Goal: Information Seeking & Learning: Check status

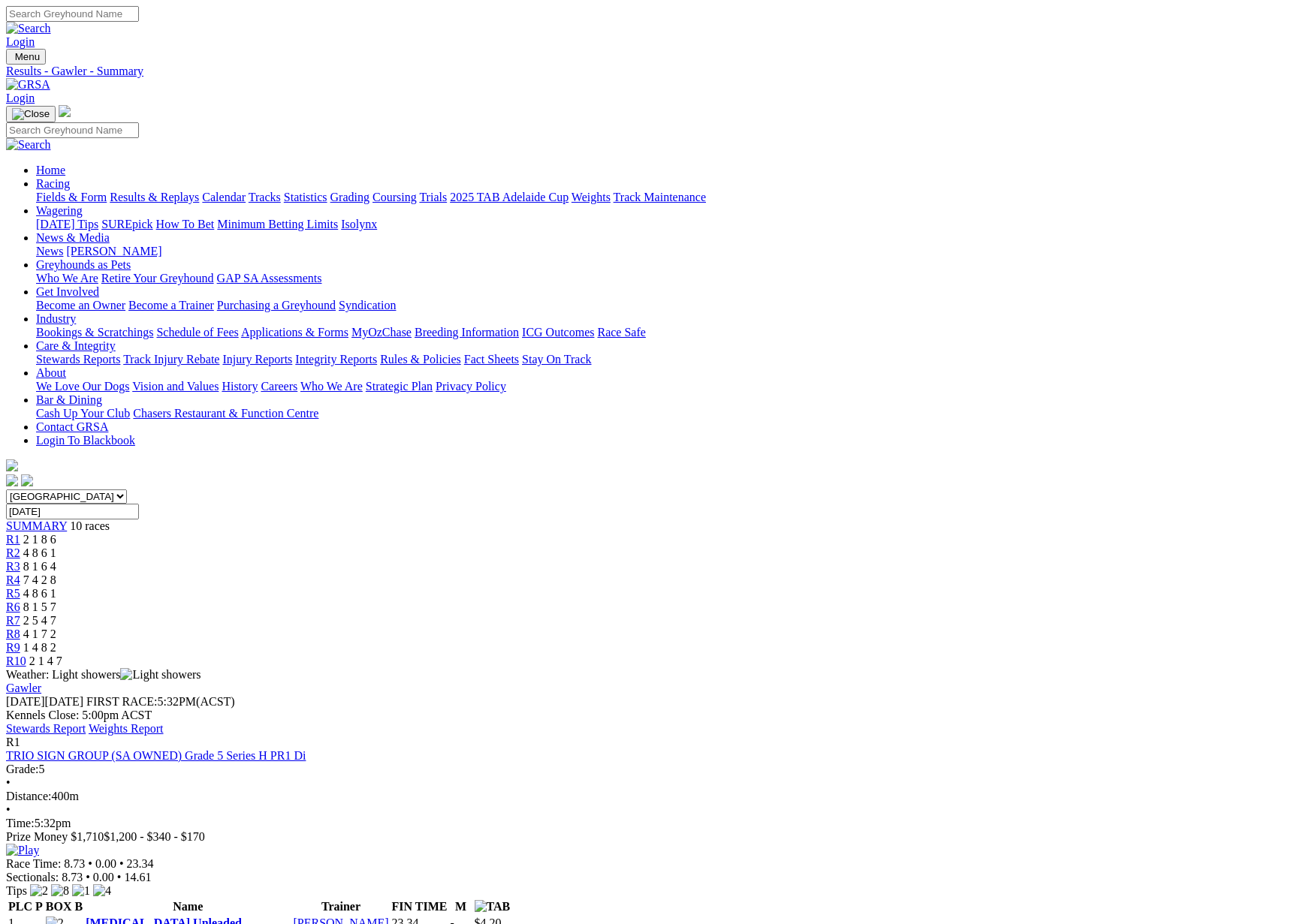
click at [107, 191] on link "Fields & Form" at bounding box center [71, 197] width 71 height 12
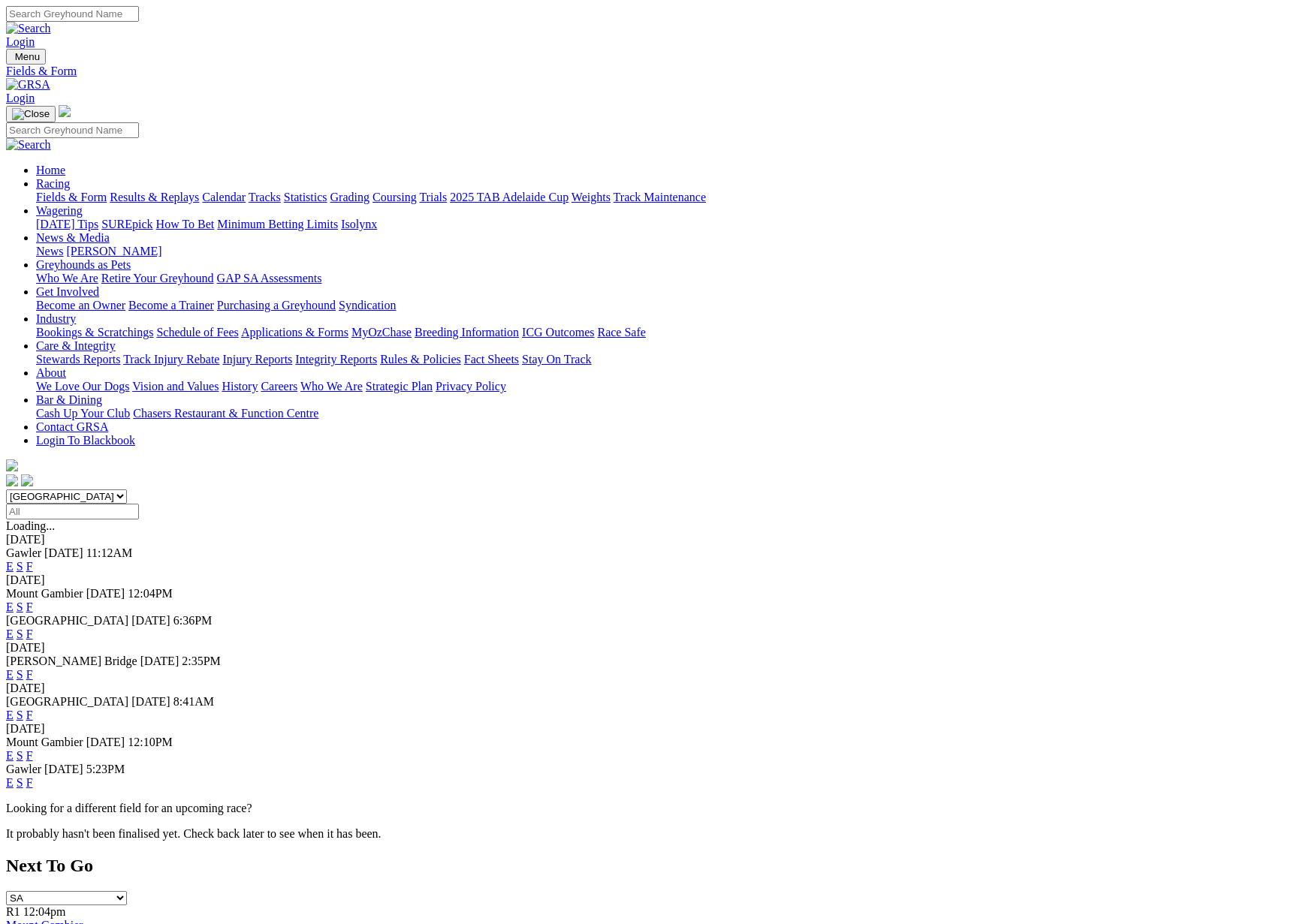
click at [33, 560] on link "F" at bounding box center [30, 566] width 7 height 12
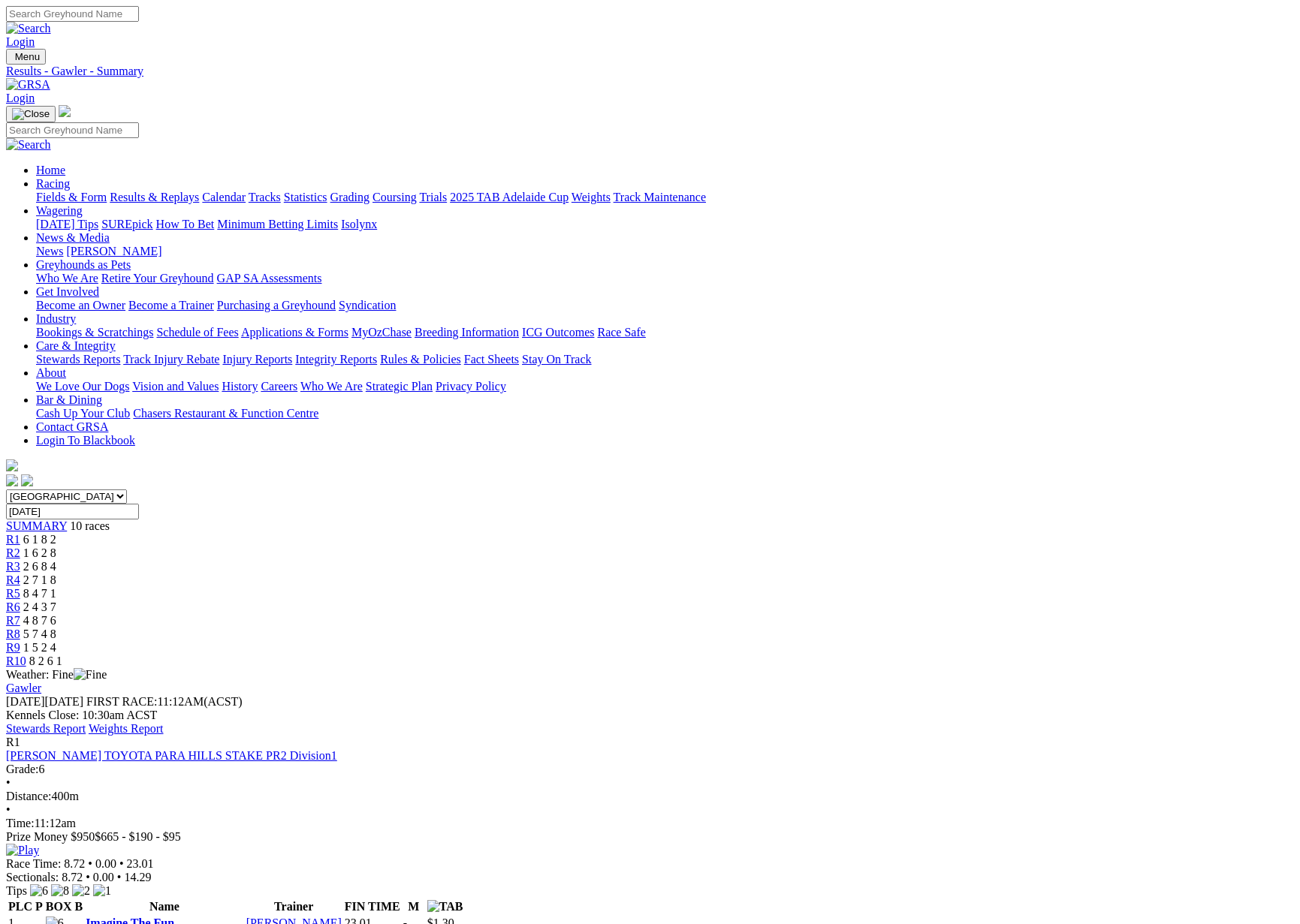
click at [86, 723] on link "Stewards Report" at bounding box center [46, 729] width 79 height 12
click at [79, 191] on link "Fields & Form" at bounding box center [71, 197] width 71 height 12
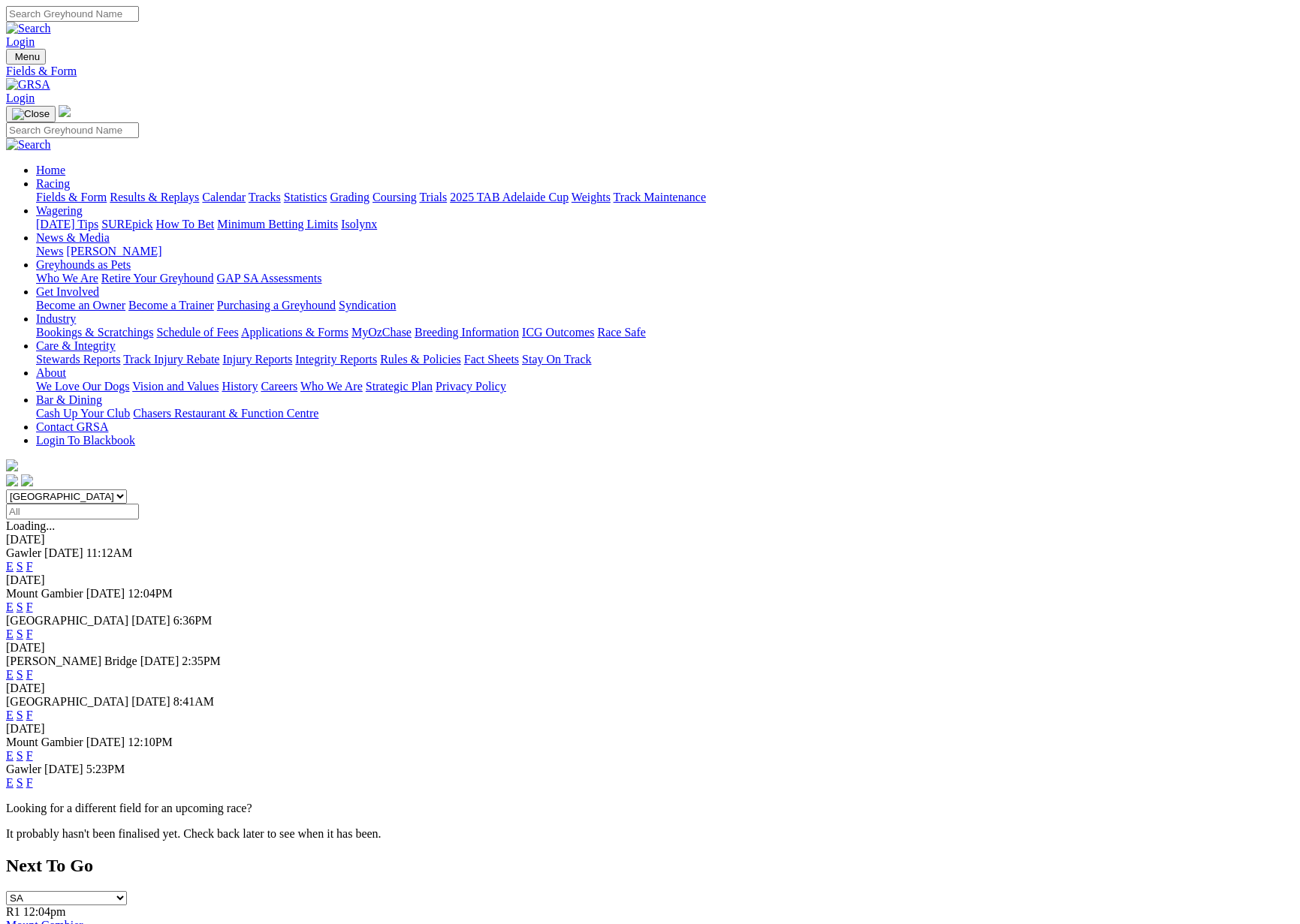
click at [33, 776] on link "F" at bounding box center [30, 782] width 7 height 12
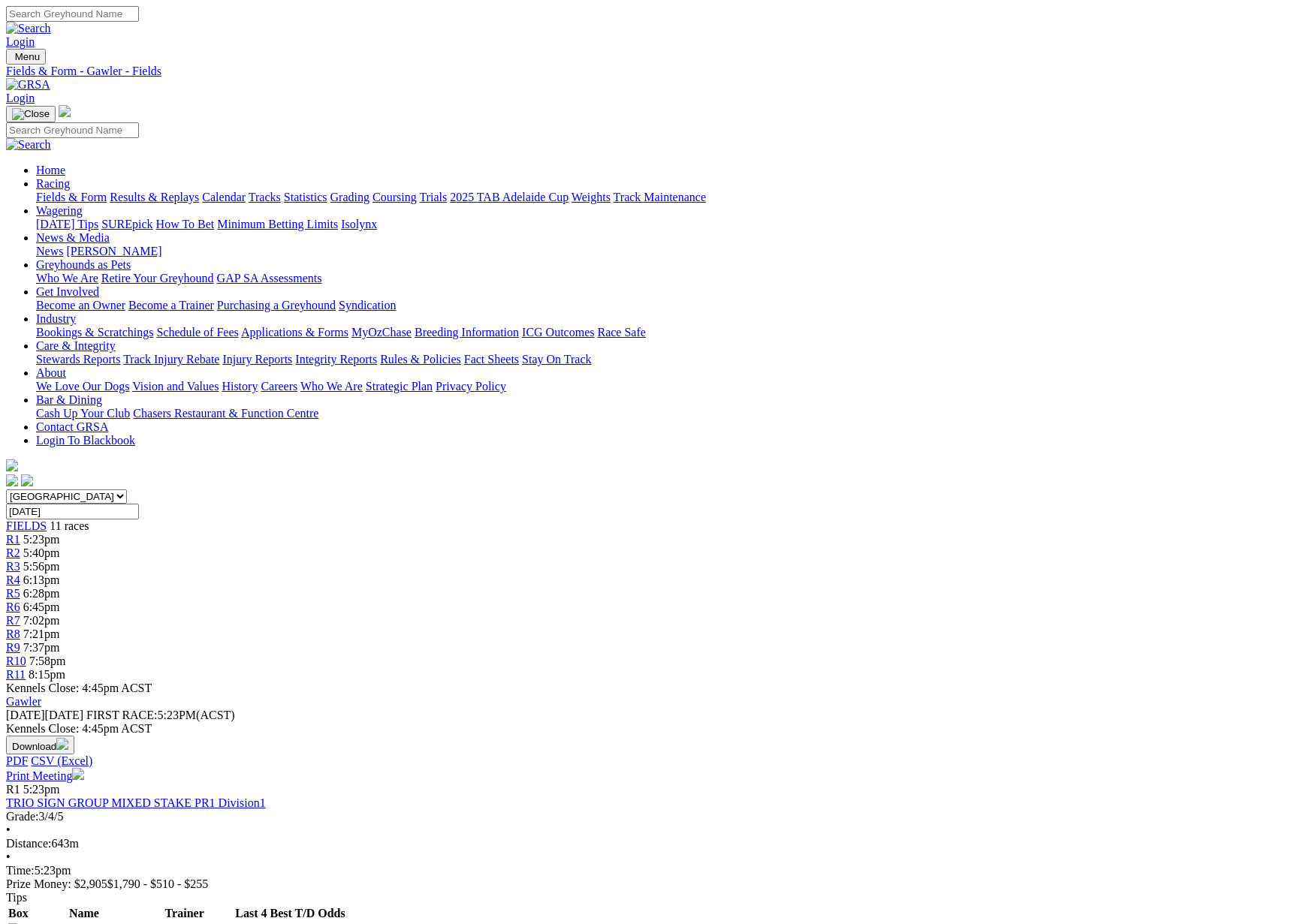
click at [116, 339] on link "Care & Integrity" at bounding box center [75, 345] width 79 height 12
click at [377, 353] on link "Integrity Reports" at bounding box center [335, 359] width 82 height 12
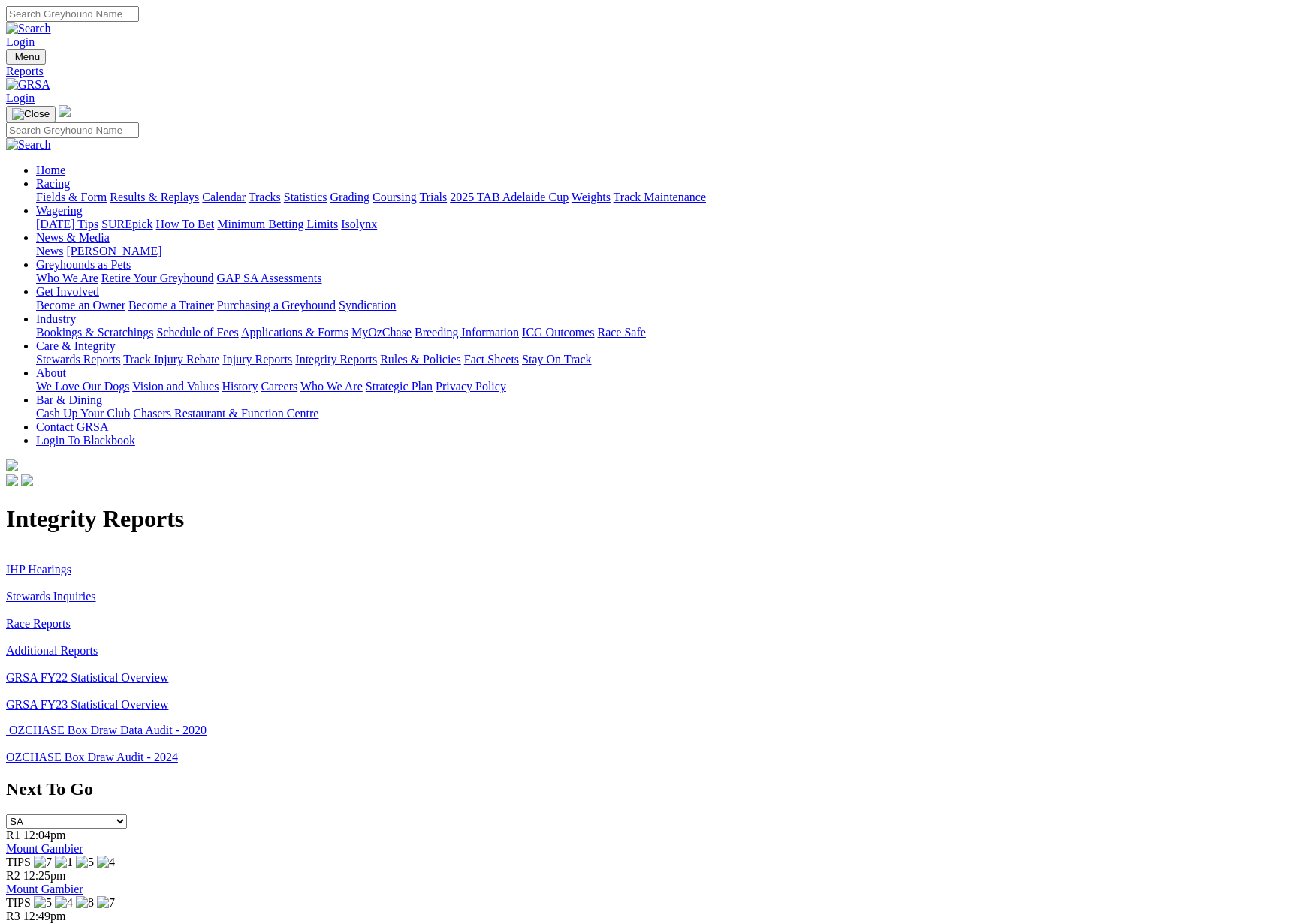
click at [96, 590] on link "Stewards Inquiries" at bounding box center [51, 597] width 90 height 12
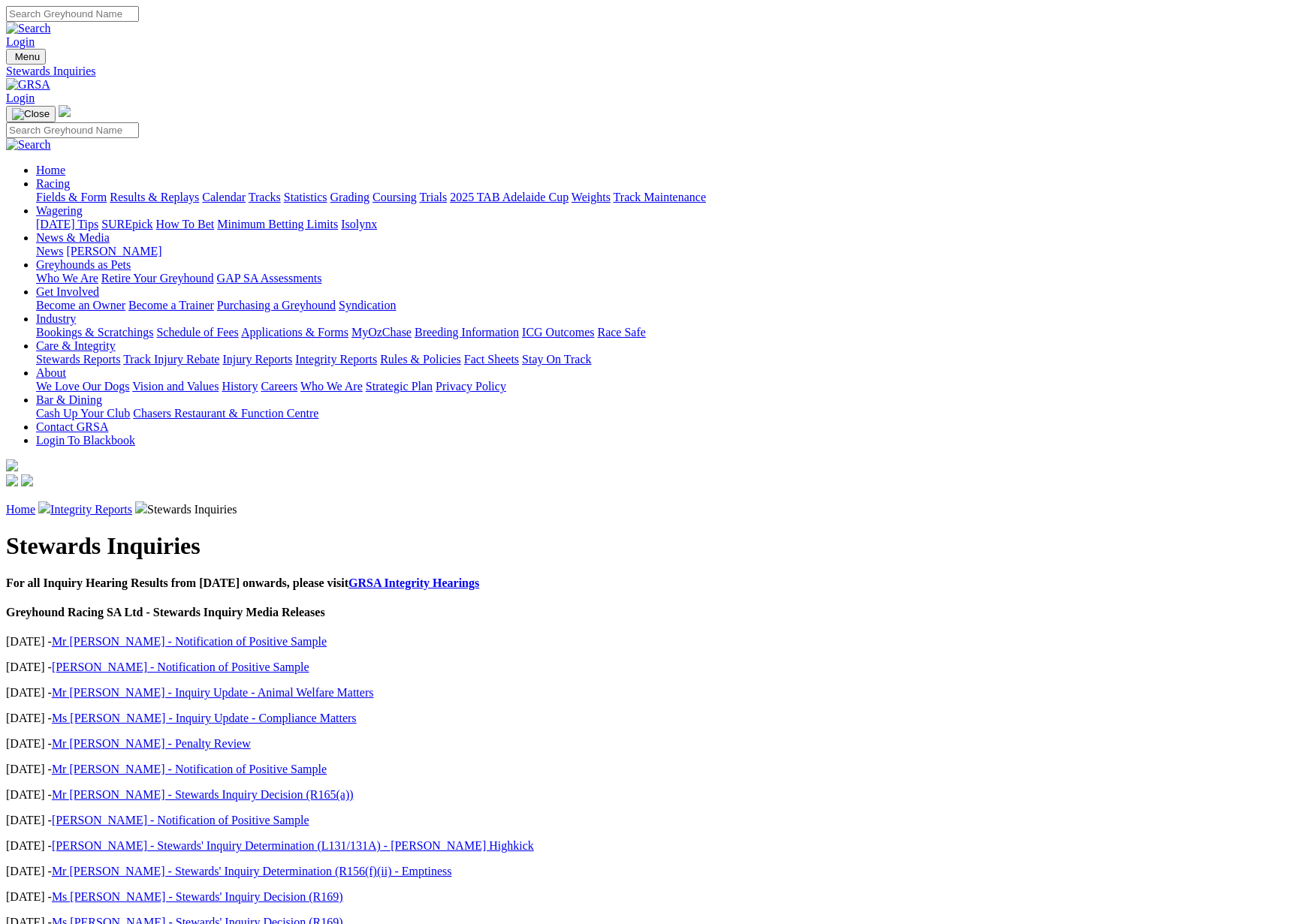
click at [132, 503] on link "Integrity Reports" at bounding box center [91, 509] width 82 height 12
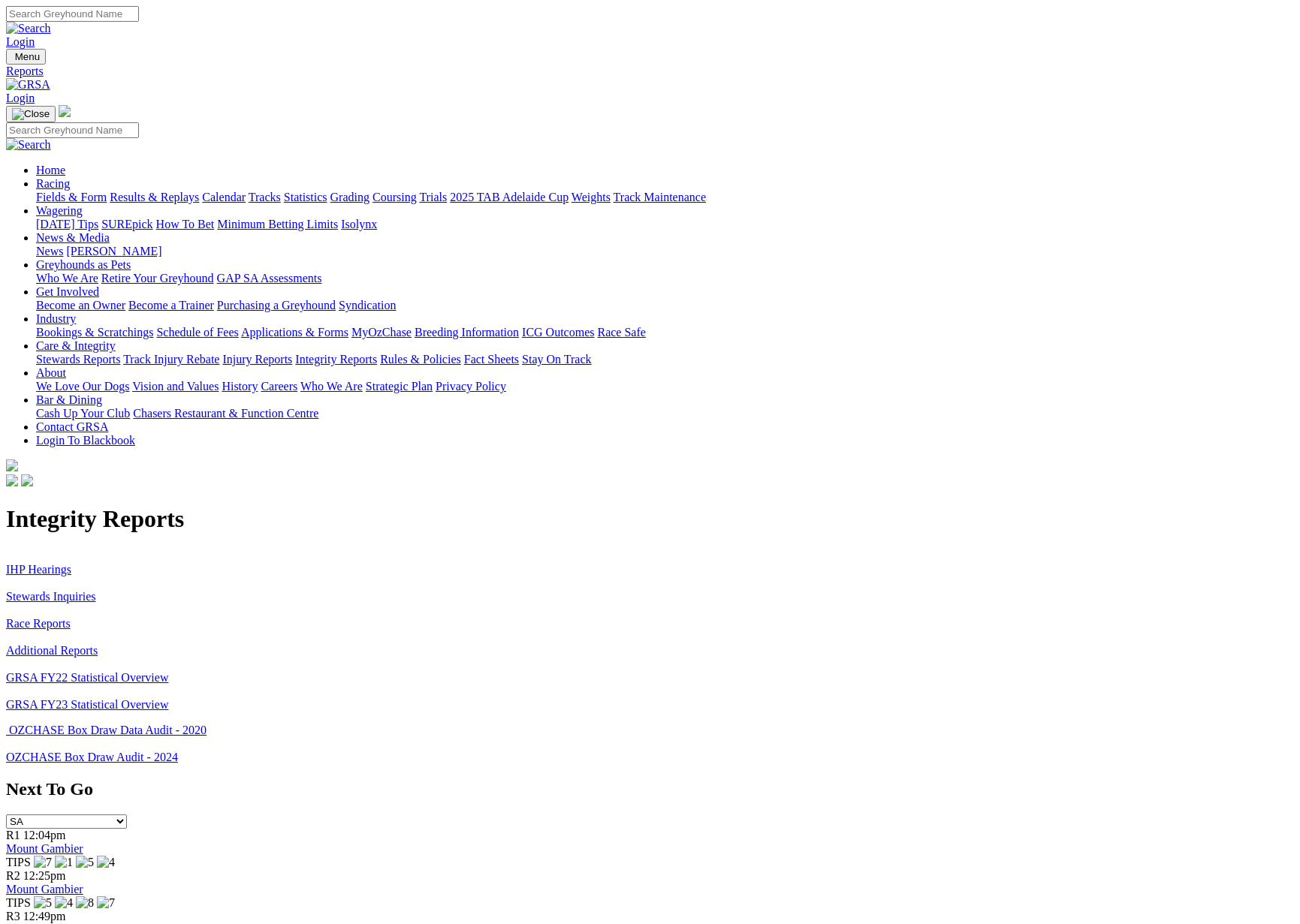
click at [72, 563] on link "IHP Hearings" at bounding box center [39, 569] width 65 height 12
